Goal: Check status: Check status

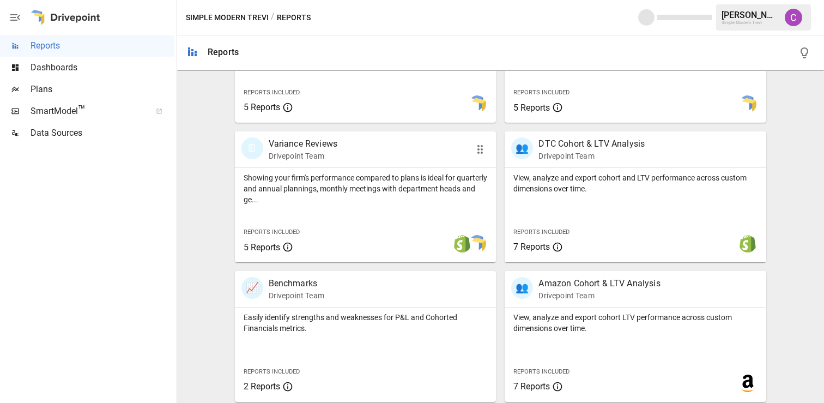
scroll to position [309, 0]
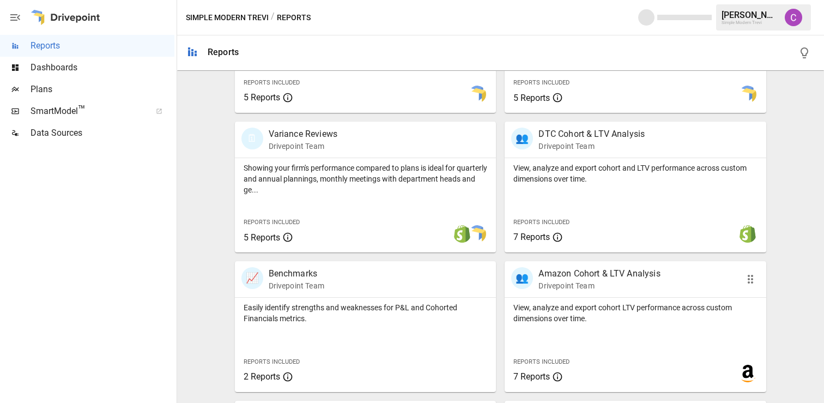
click at [602, 269] on p "Amazon Cohort & LTV Analysis" at bounding box center [599, 273] width 122 height 13
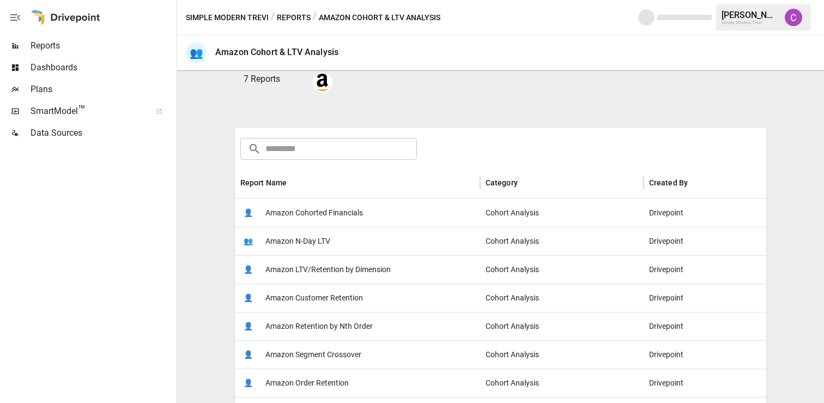
scroll to position [137, 0]
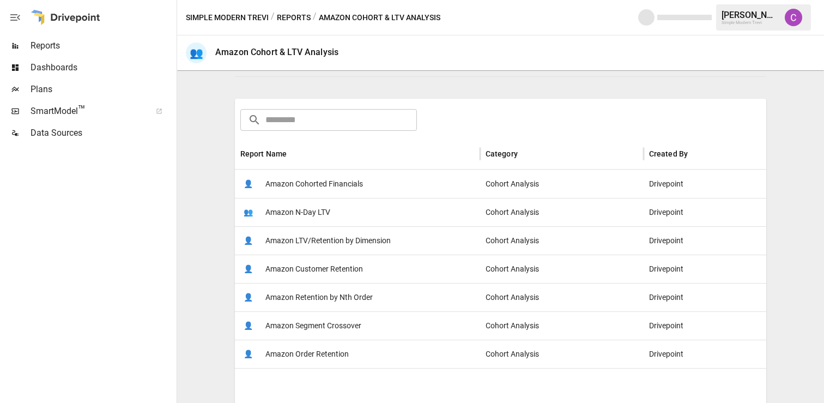
click at [323, 183] on span "Amazon Cohorted Financials" at bounding box center [314, 184] width 98 height 28
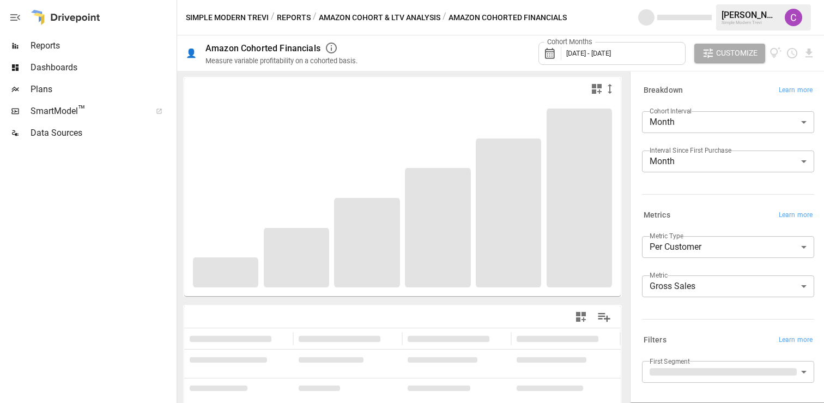
scroll to position [76, 0]
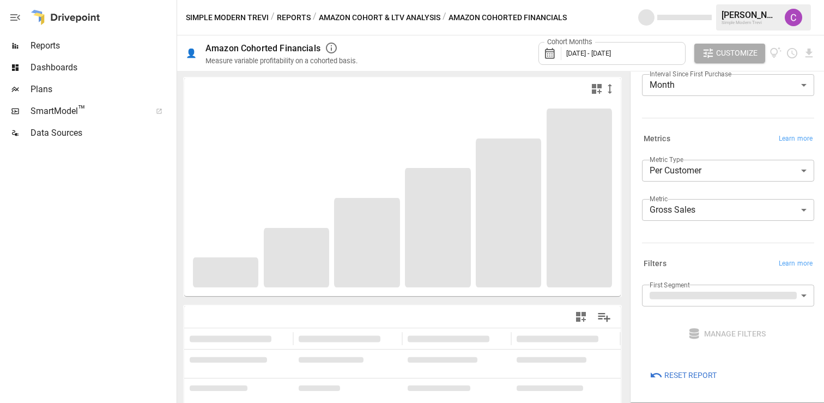
click at [381, 14] on button "Amazon Cohort & LTV Analysis" at bounding box center [380, 18] width 122 height 14
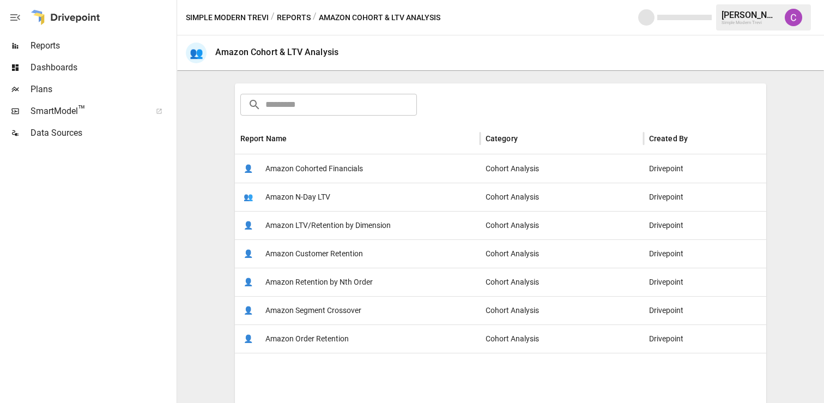
scroll to position [157, 0]
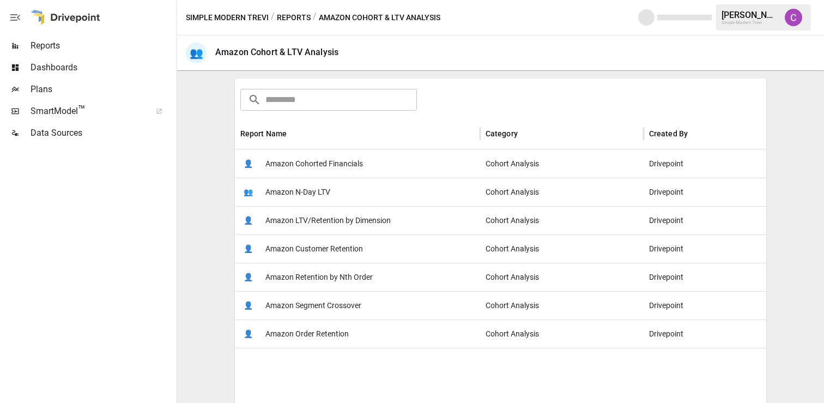
click at [295, 214] on span "Amazon LTV/Retention by Dimension" at bounding box center [327, 221] width 125 height 28
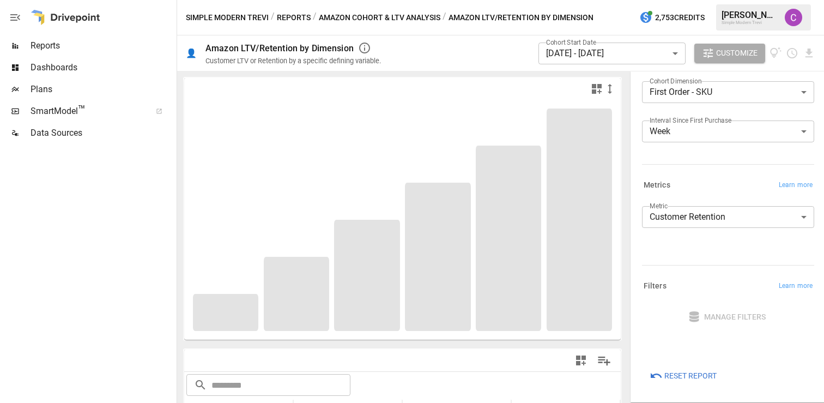
scroll to position [28, 0]
click at [598, 0] on body "**********" at bounding box center [412, 0] width 824 height 0
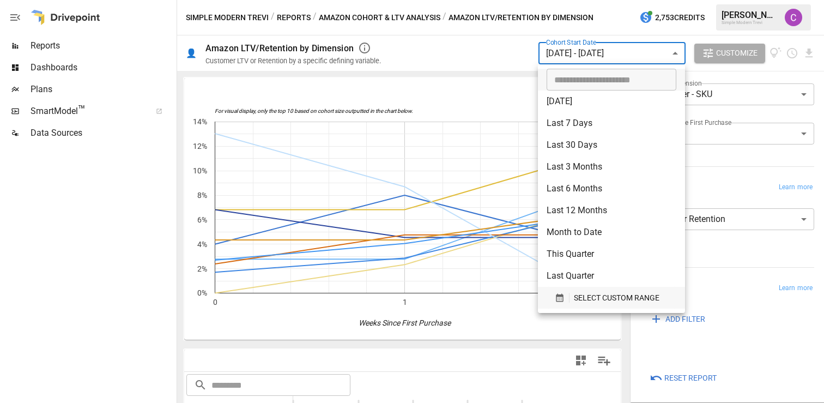
click at [569, 296] on div "SELECT CUSTOM RANGE" at bounding box center [611, 298] width 113 height 14
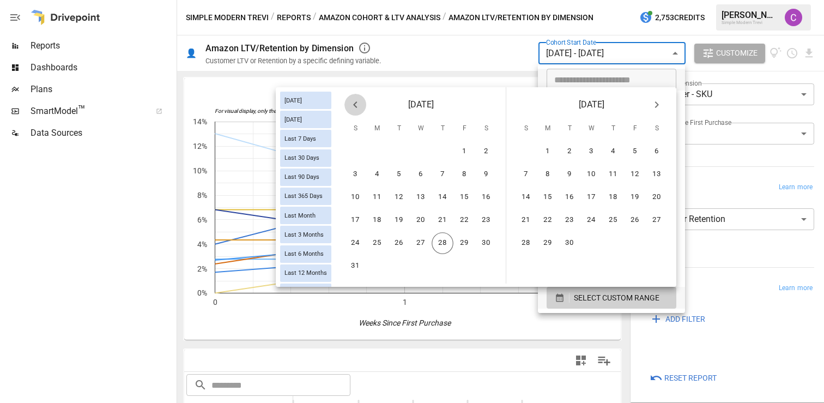
click at [360, 108] on icon "Previous month" at bounding box center [355, 104] width 13 height 13
click at [354, 212] on button "20" at bounding box center [355, 220] width 22 height 22
click at [483, 215] on button "26" at bounding box center [486, 220] width 22 height 22
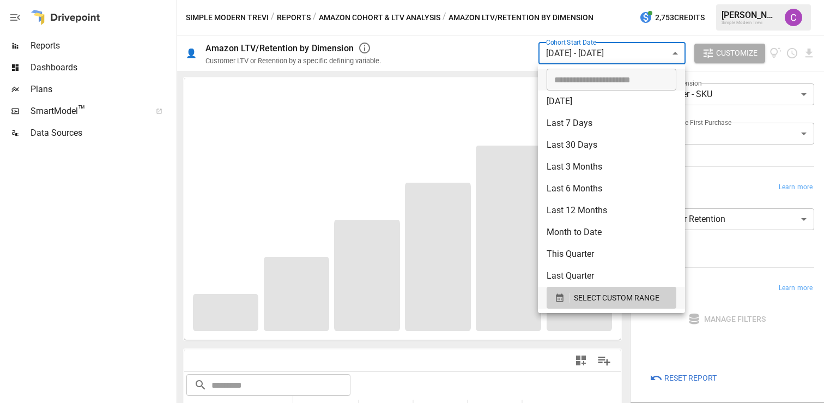
click at [676, 53] on div at bounding box center [412, 201] width 824 height 403
